Goal: Task Accomplishment & Management: Manage account settings

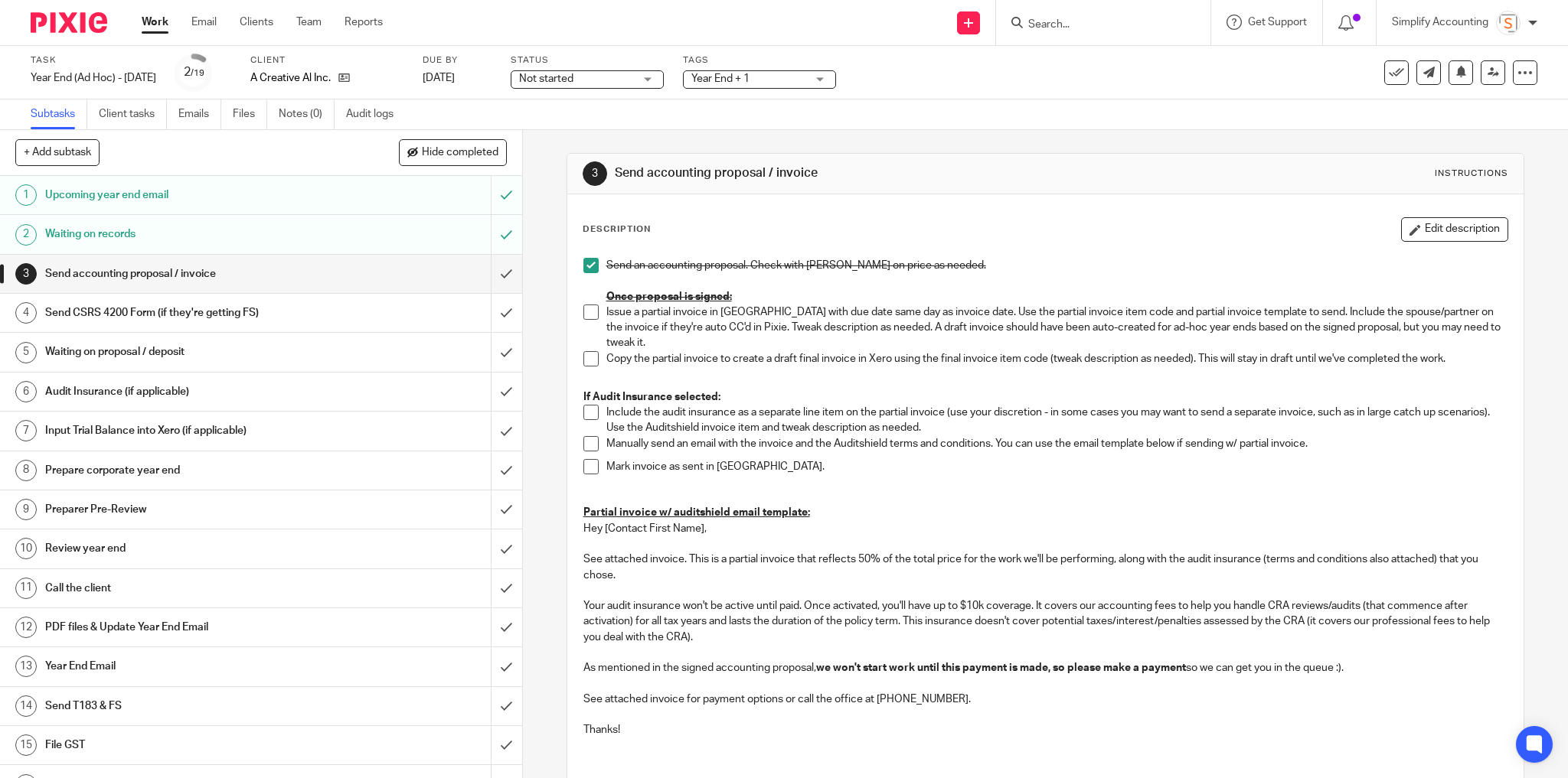
click at [590, 313] on span at bounding box center [591, 312] width 16 height 16
click at [588, 351] on span at bounding box center [591, 359] width 16 height 16
click at [494, 271] on input "submit" at bounding box center [261, 274] width 523 height 39
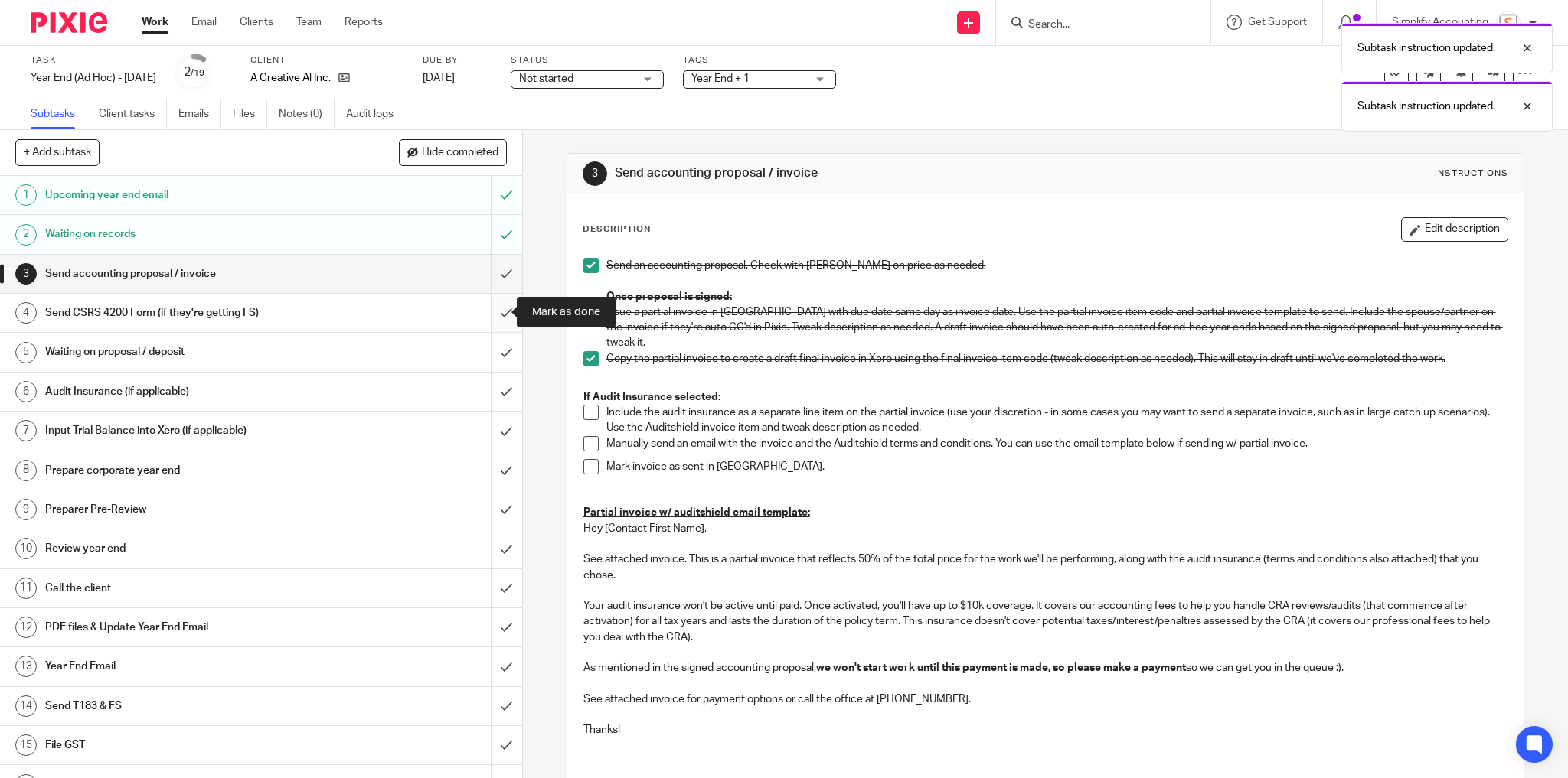
click at [494, 309] on input "submit" at bounding box center [261, 314] width 523 height 39
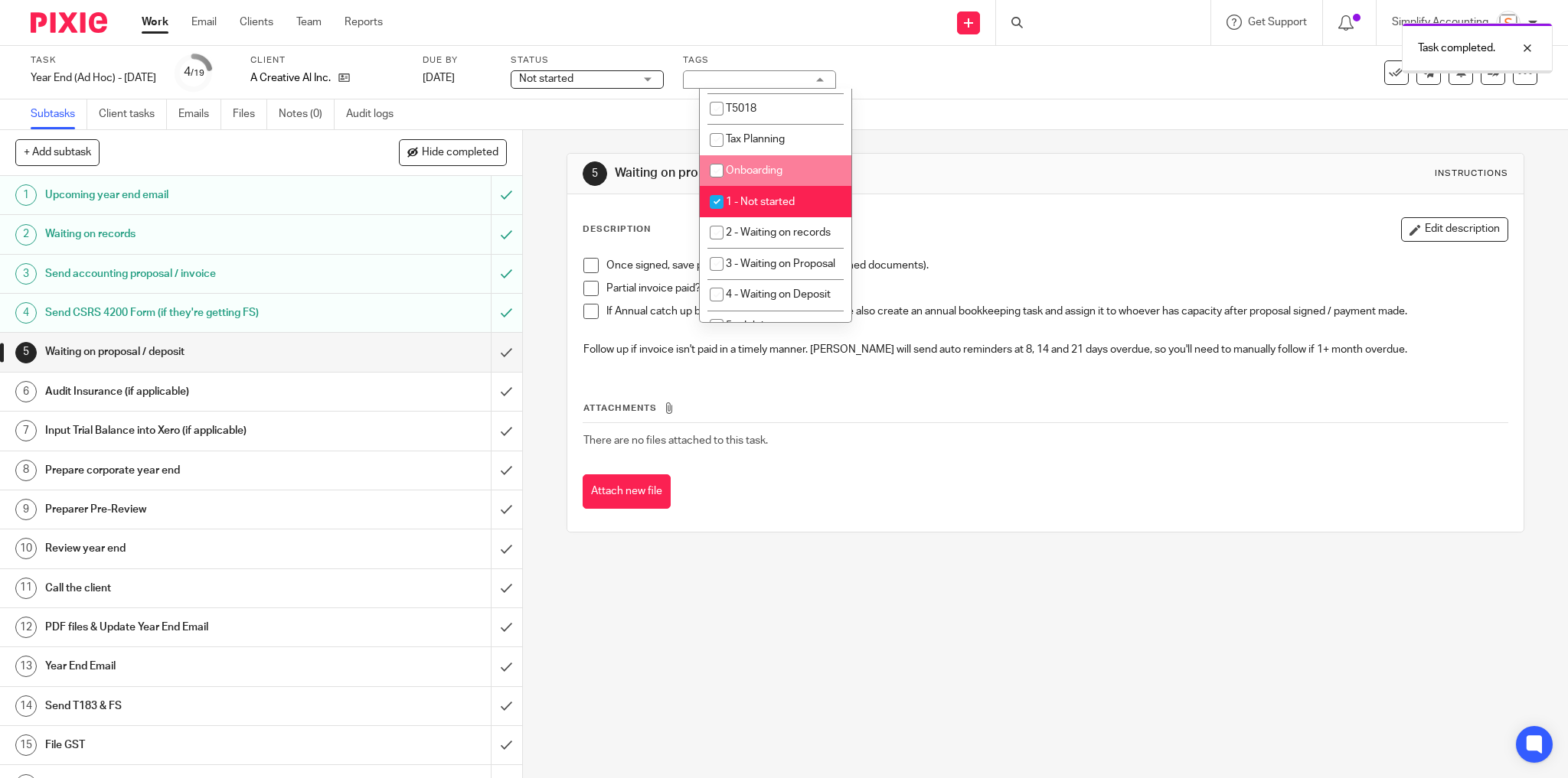
scroll to position [367, 0]
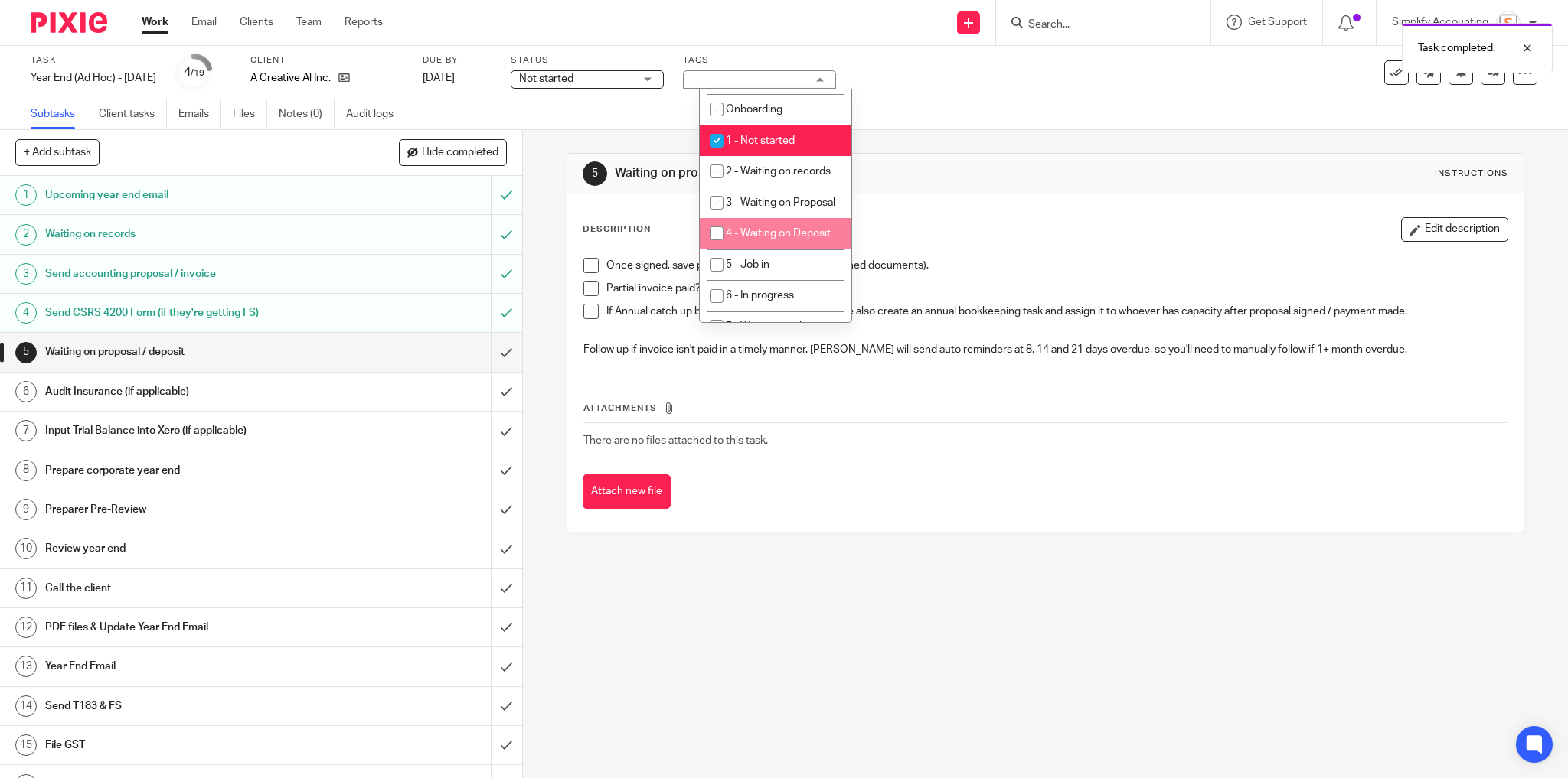
click at [794, 239] on span "4 - Waiting on Deposit" at bounding box center [778, 234] width 105 height 11
checkbox input "true"
click at [928, 39] on div "Task completed." at bounding box center [1169, 44] width 769 height 58
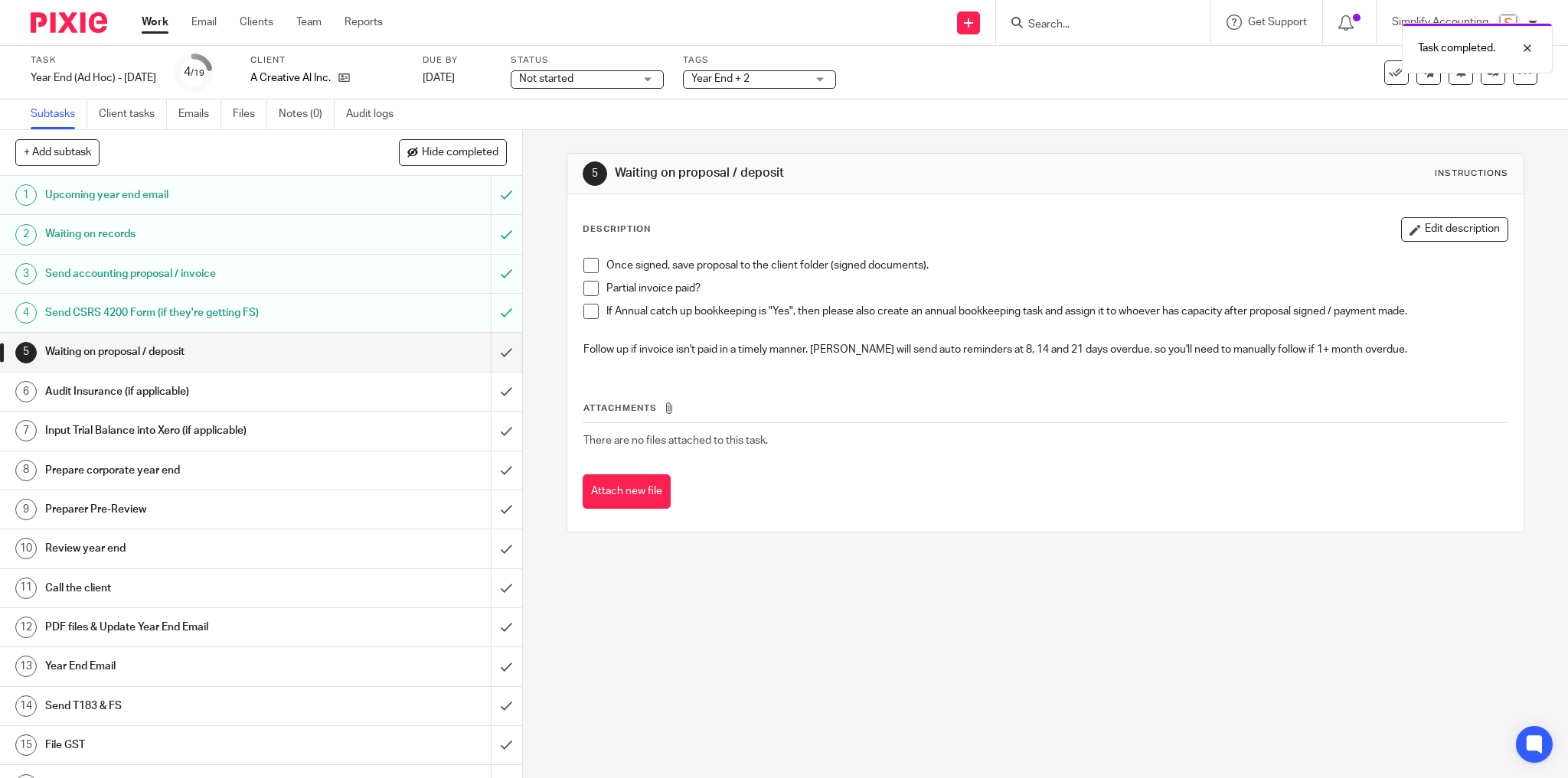
click at [589, 265] on span at bounding box center [591, 265] width 16 height 16
